Goal: Find specific page/section: Find specific page/section

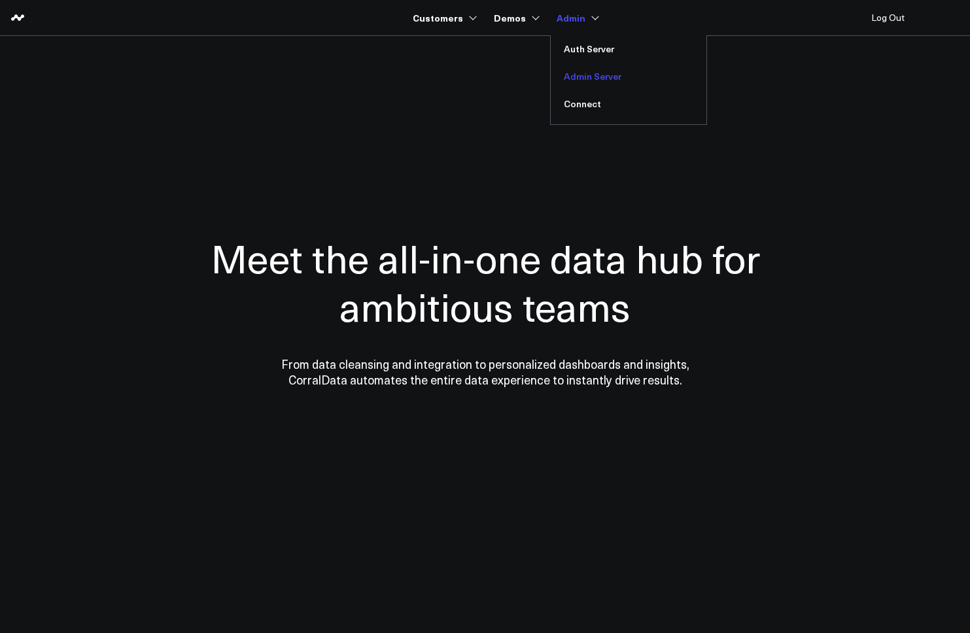
click at [587, 77] on link "Admin Server" at bounding box center [629, 76] width 156 height 27
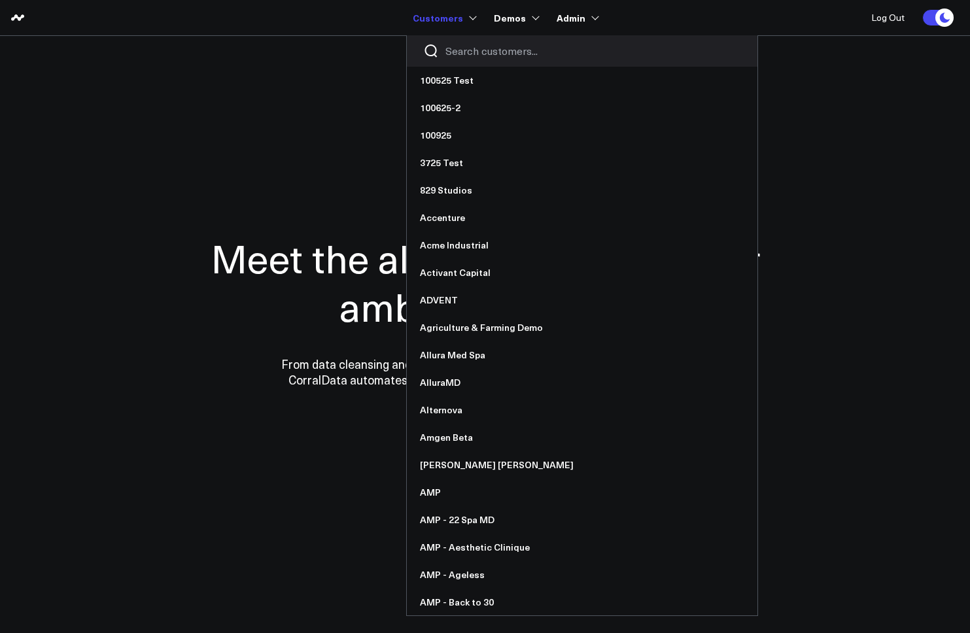
click at [461, 46] on input "Search customers input" at bounding box center [594, 51] width 296 height 14
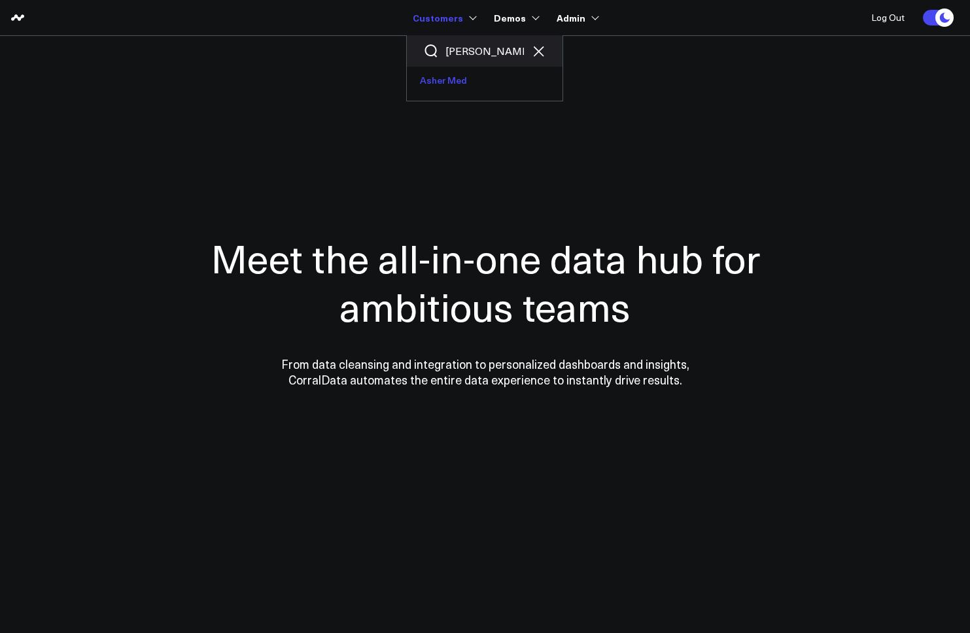
type input "asher"
click at [471, 77] on link "Asher Med" at bounding box center [485, 80] width 156 height 27
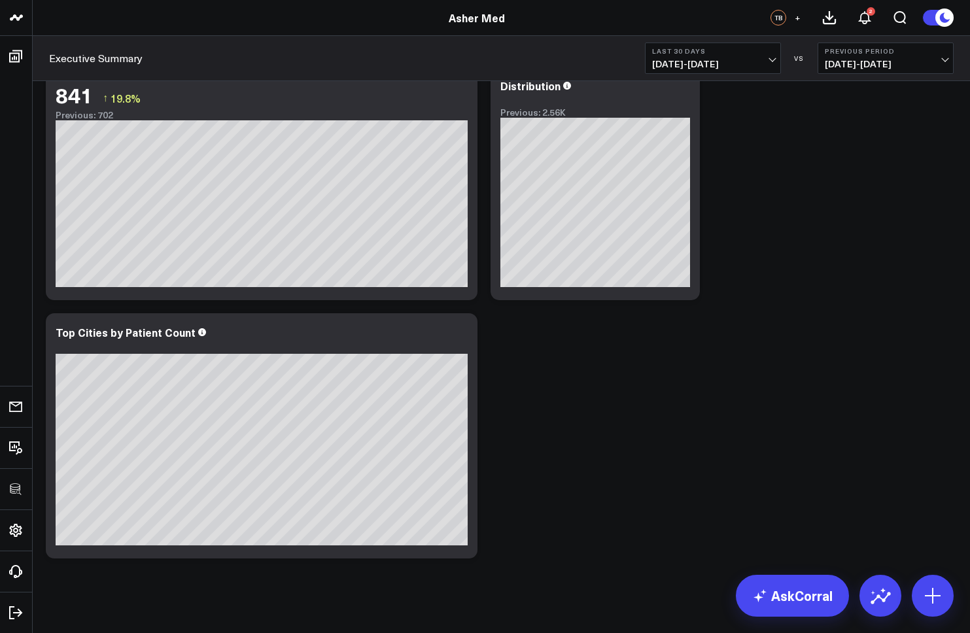
scroll to position [308, 0]
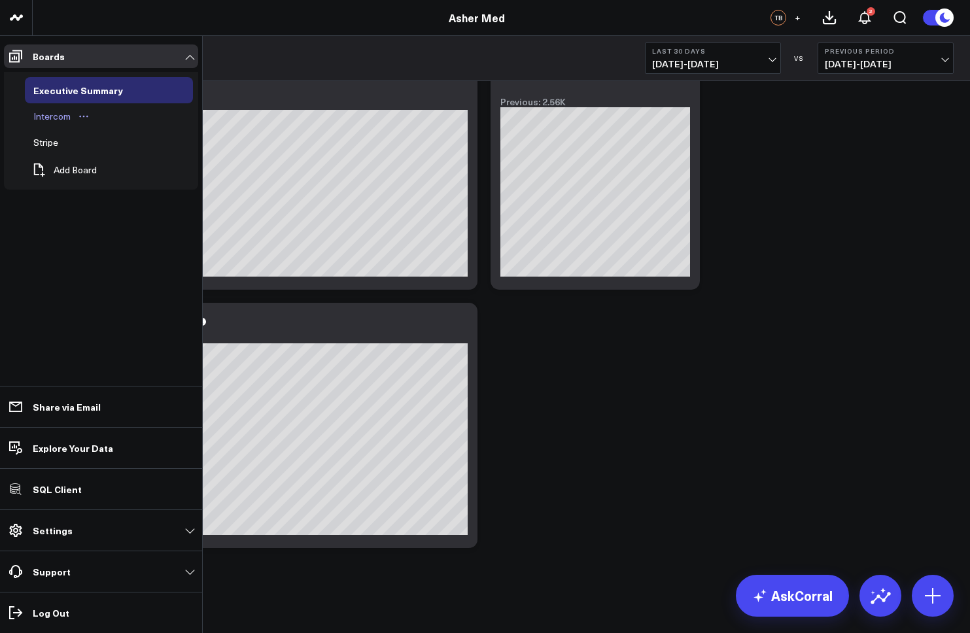
click at [50, 119] on div "Intercom" at bounding box center [52, 117] width 44 height 16
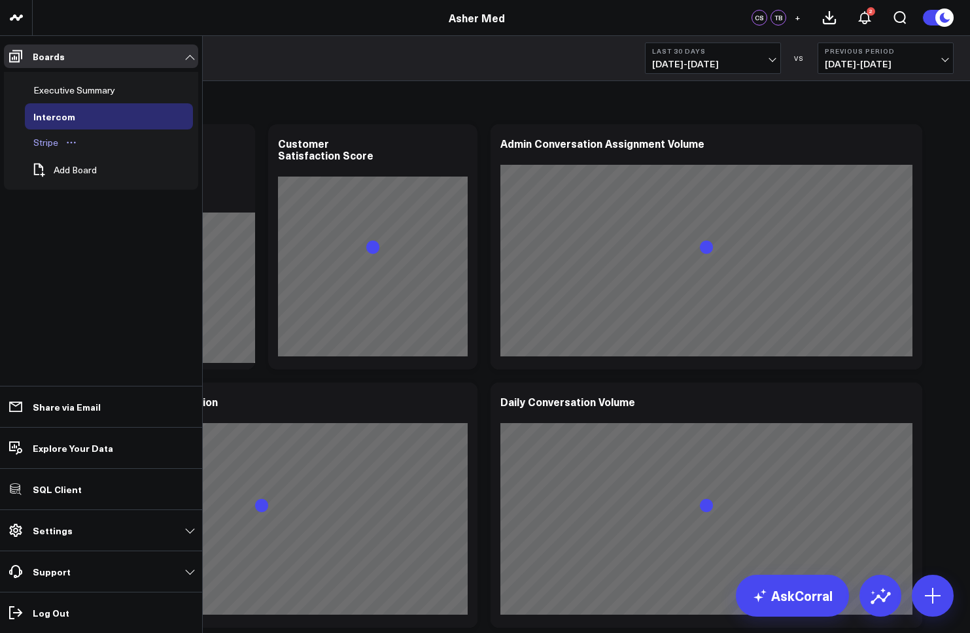
click at [43, 149] on div "Stripe" at bounding box center [45, 143] width 31 height 16
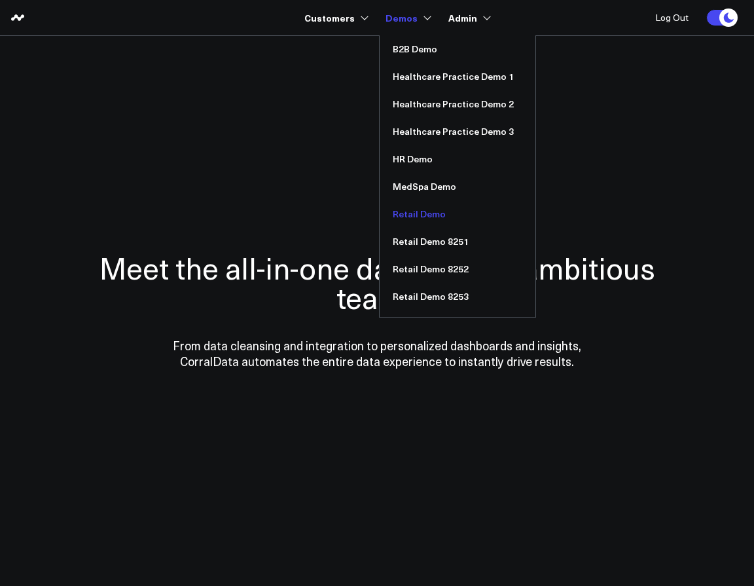
click at [408, 213] on link "Retail Demo" at bounding box center [457, 213] width 156 height 27
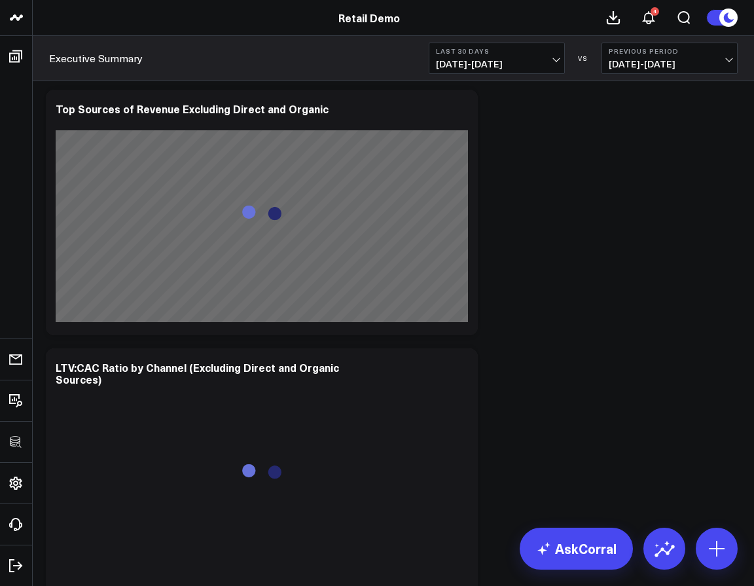
scroll to position [4631, 0]
